Goal: Transaction & Acquisition: Purchase product/service

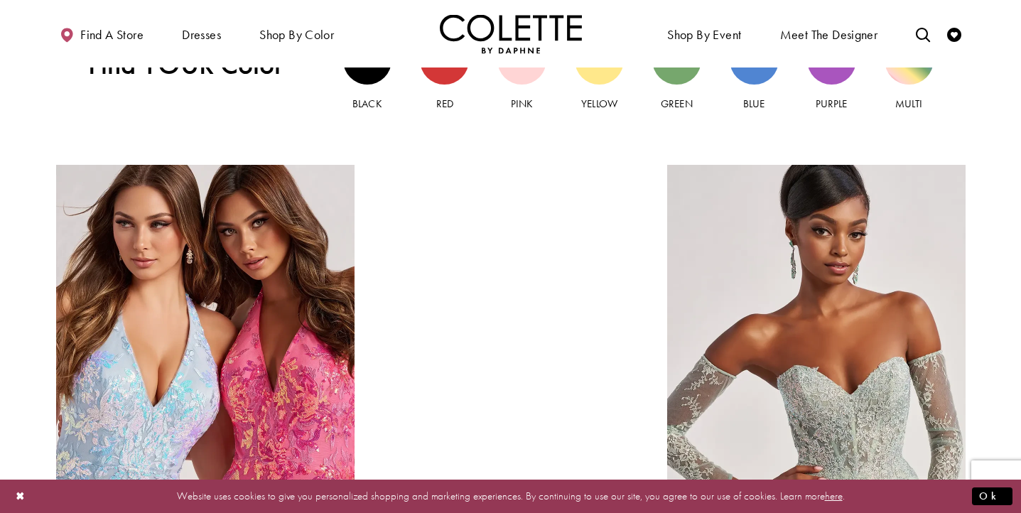
scroll to position [1413, 0]
click at [676, 89] on link "Green" at bounding box center [676, 73] width 49 height 76
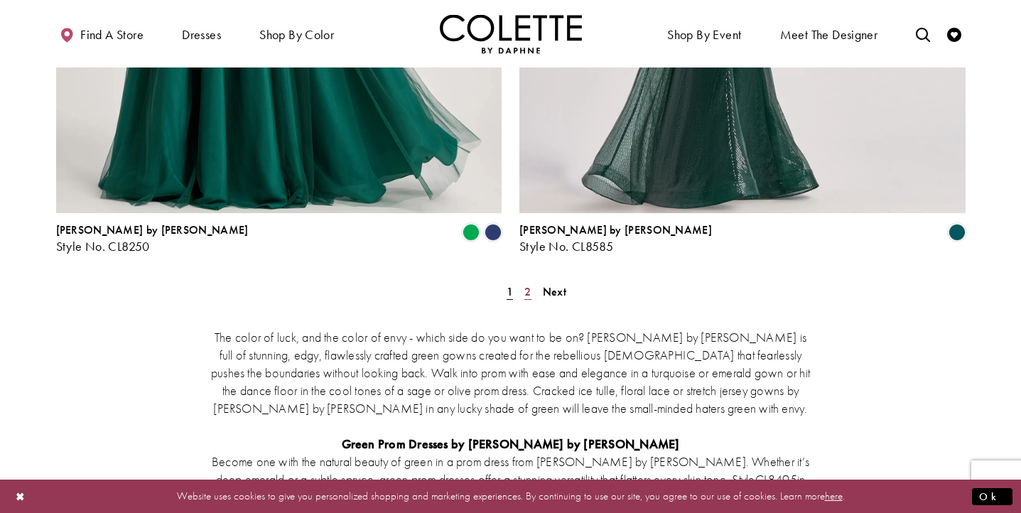
click at [530, 284] on span "2" at bounding box center [527, 291] width 6 height 15
